Goal: Task Accomplishment & Management: Manage account settings

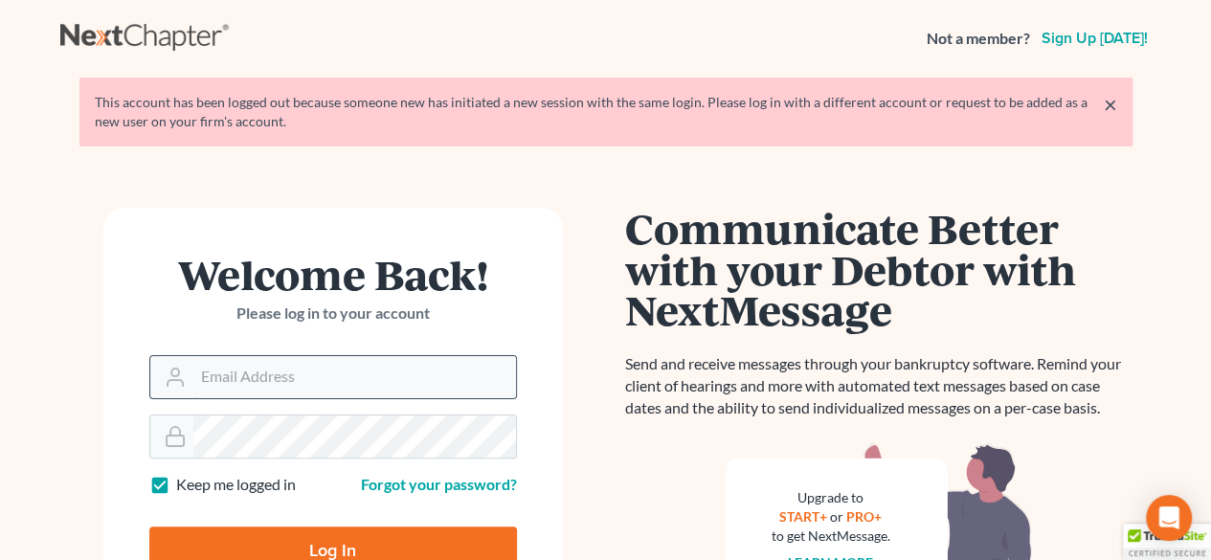
click at [276, 370] on input "Email Address" at bounding box center [354, 377] width 323 height 42
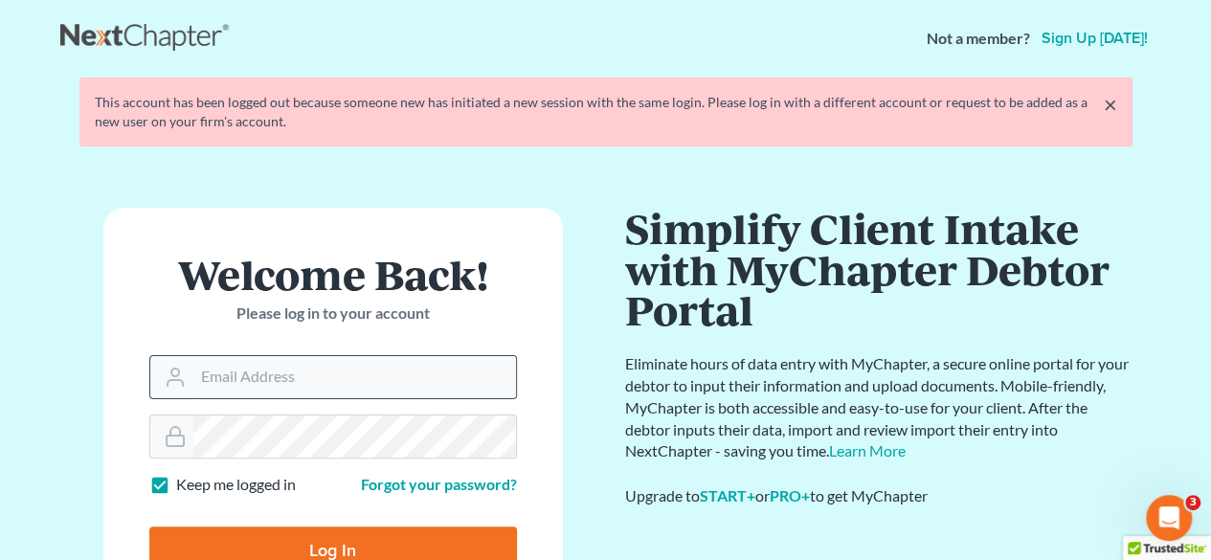
type input "[EMAIL_ADDRESS][DOMAIN_NAME]"
click at [412, 546] on input "Log In" at bounding box center [333, 551] width 368 height 48
type input "Thinking..."
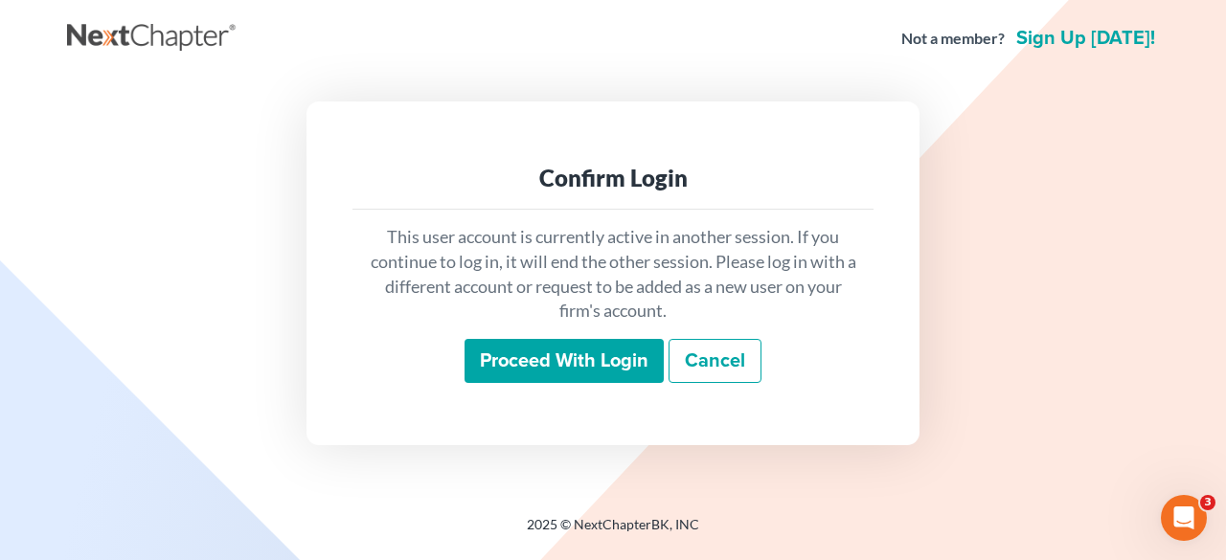
click at [533, 372] on input "Proceed with login" at bounding box center [563, 361] width 199 height 44
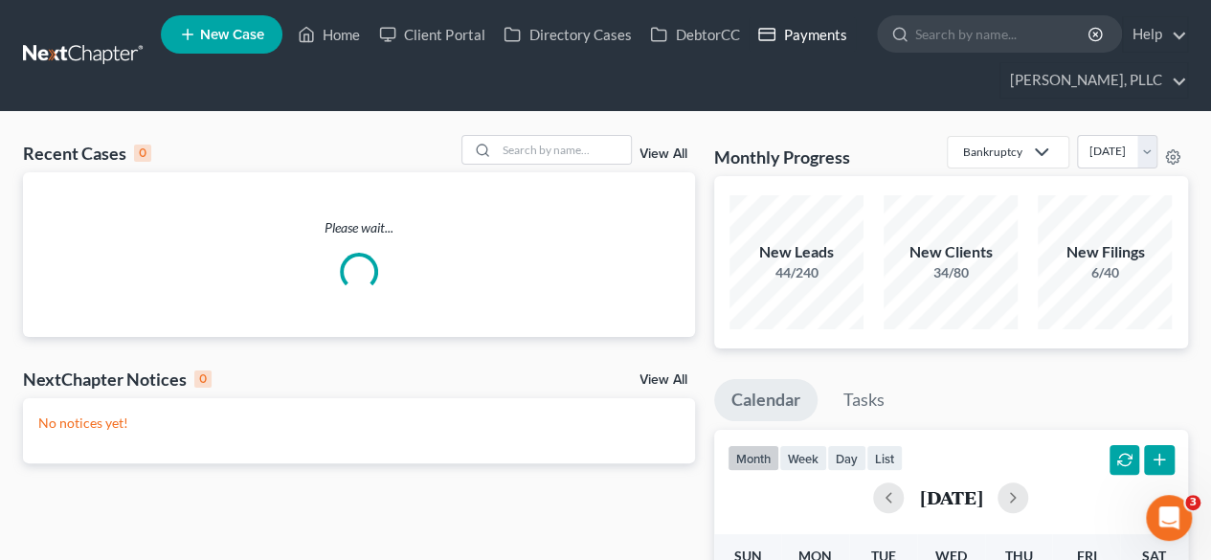
click at [814, 33] on link "Payments" at bounding box center [802, 34] width 107 height 34
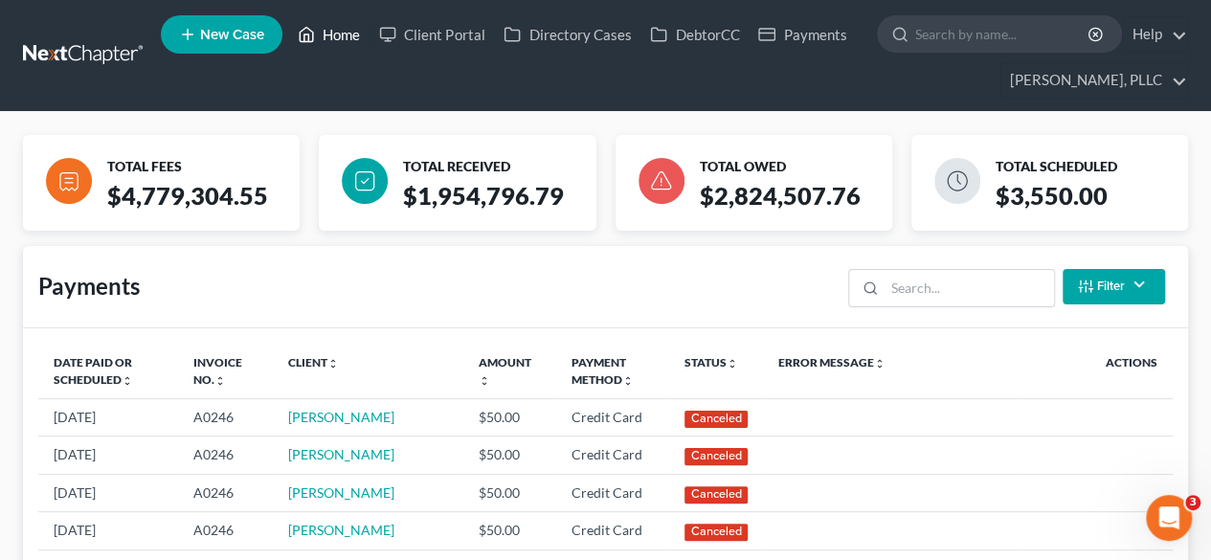
click at [362, 26] on link "Home" at bounding box center [328, 34] width 81 height 34
